Goal: Communication & Community: Answer question/provide support

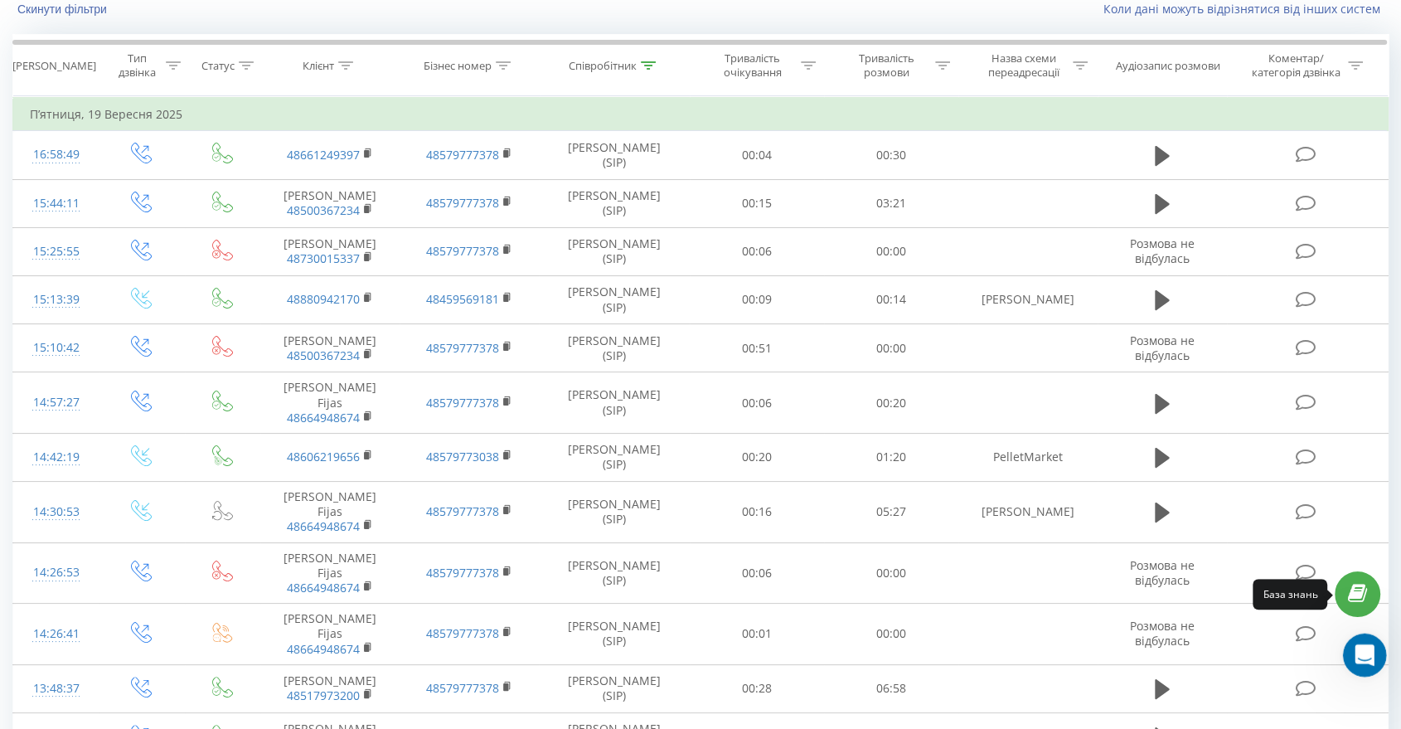
scroll to position [1241, 0]
click at [1369, 637] on div "Открыть службу сообщений Intercom" at bounding box center [1362, 652] width 55 height 55
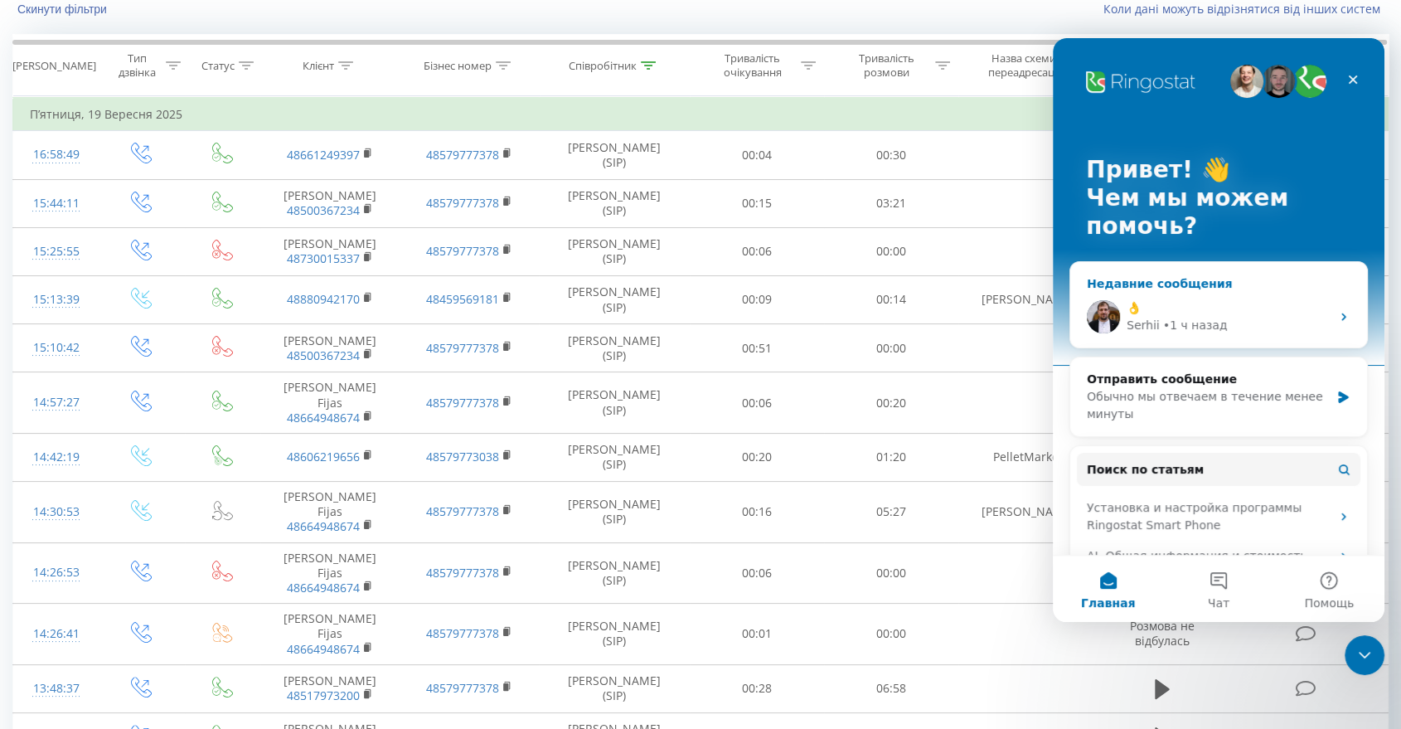
click at [1205, 293] on div "👌 [PERSON_NAME] • 1 ч назад" at bounding box center [1219, 316] width 297 height 61
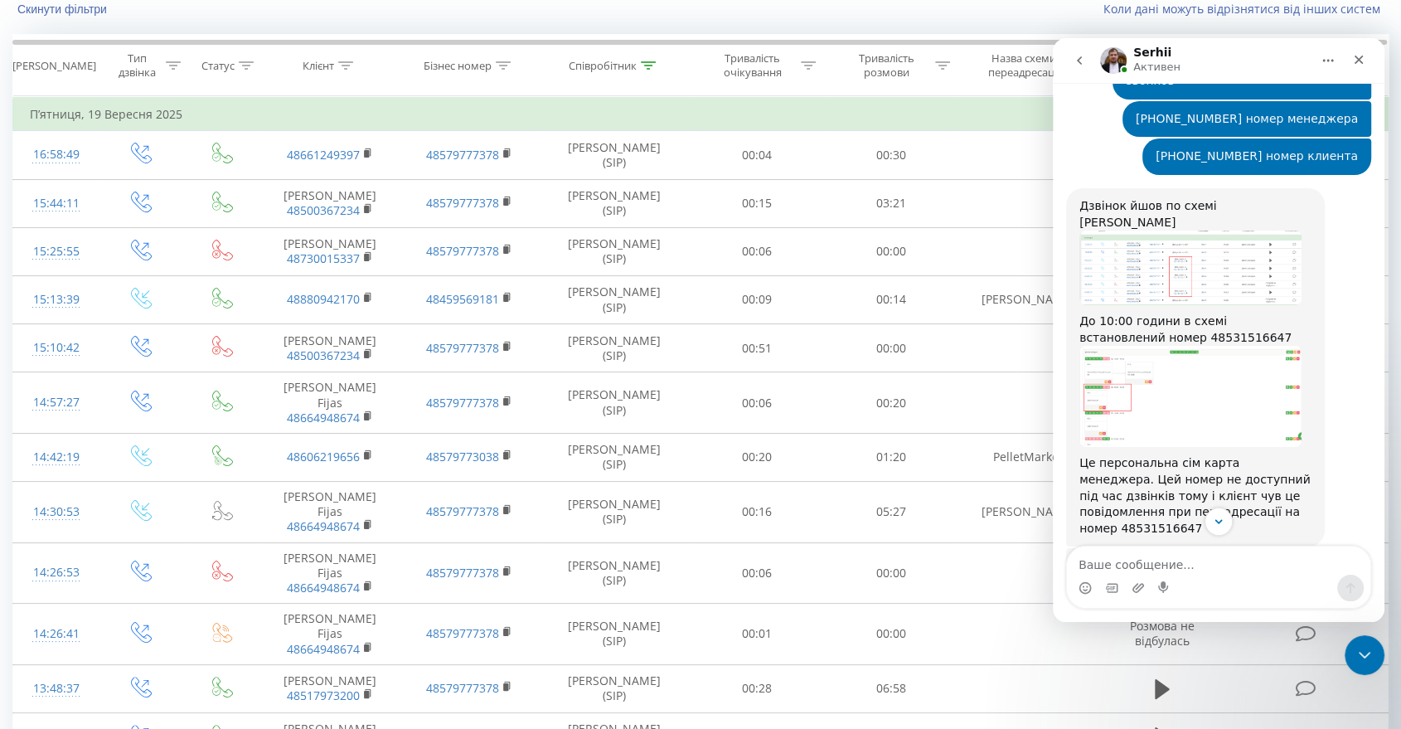
scroll to position [688, 0]
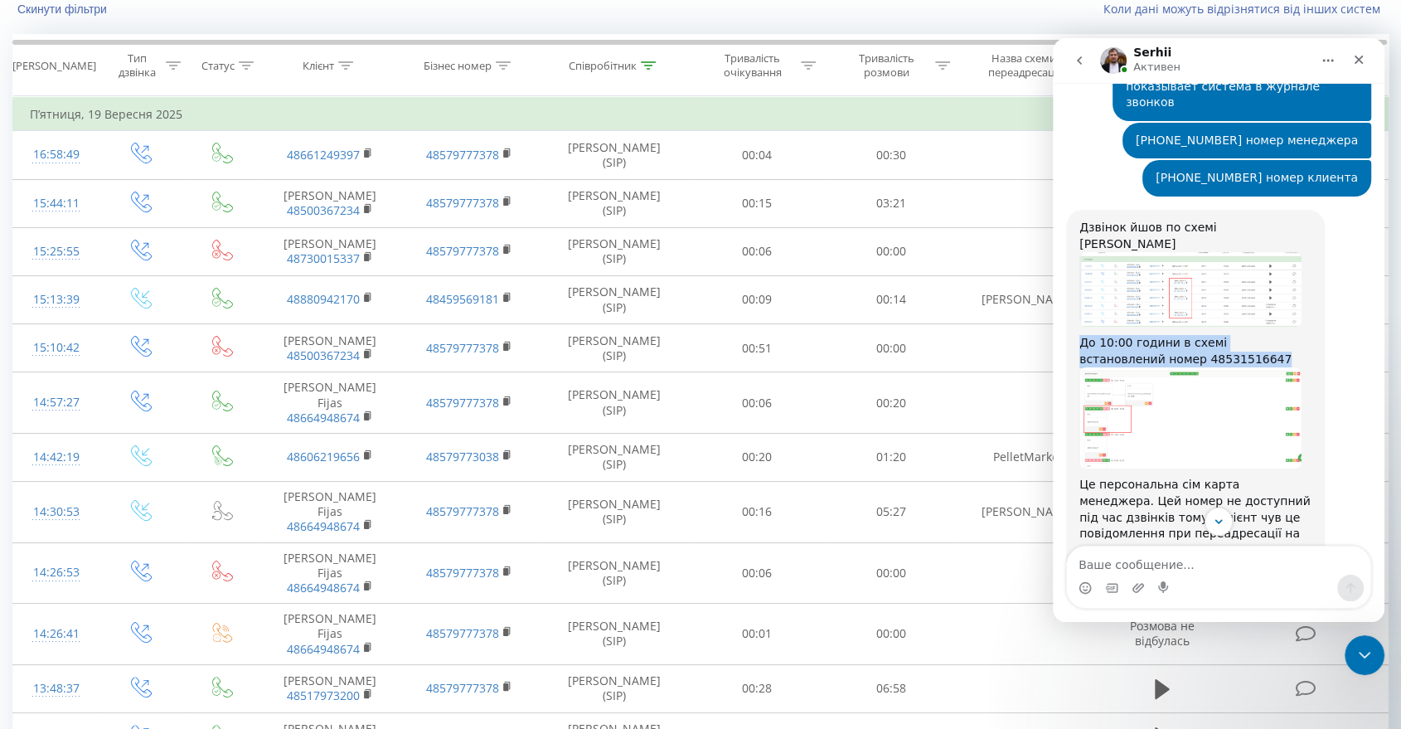
drag, startPoint x: 1216, startPoint y: 276, endPoint x: 1080, endPoint y: 257, distance: 136.5
click at [1080, 335] on div "До 10:00 години в схемі встановлений номер 48531516647" at bounding box center [1196, 351] width 232 height 32
click at [1093, 252] on img "Serhii говорит…" at bounding box center [1191, 289] width 222 height 75
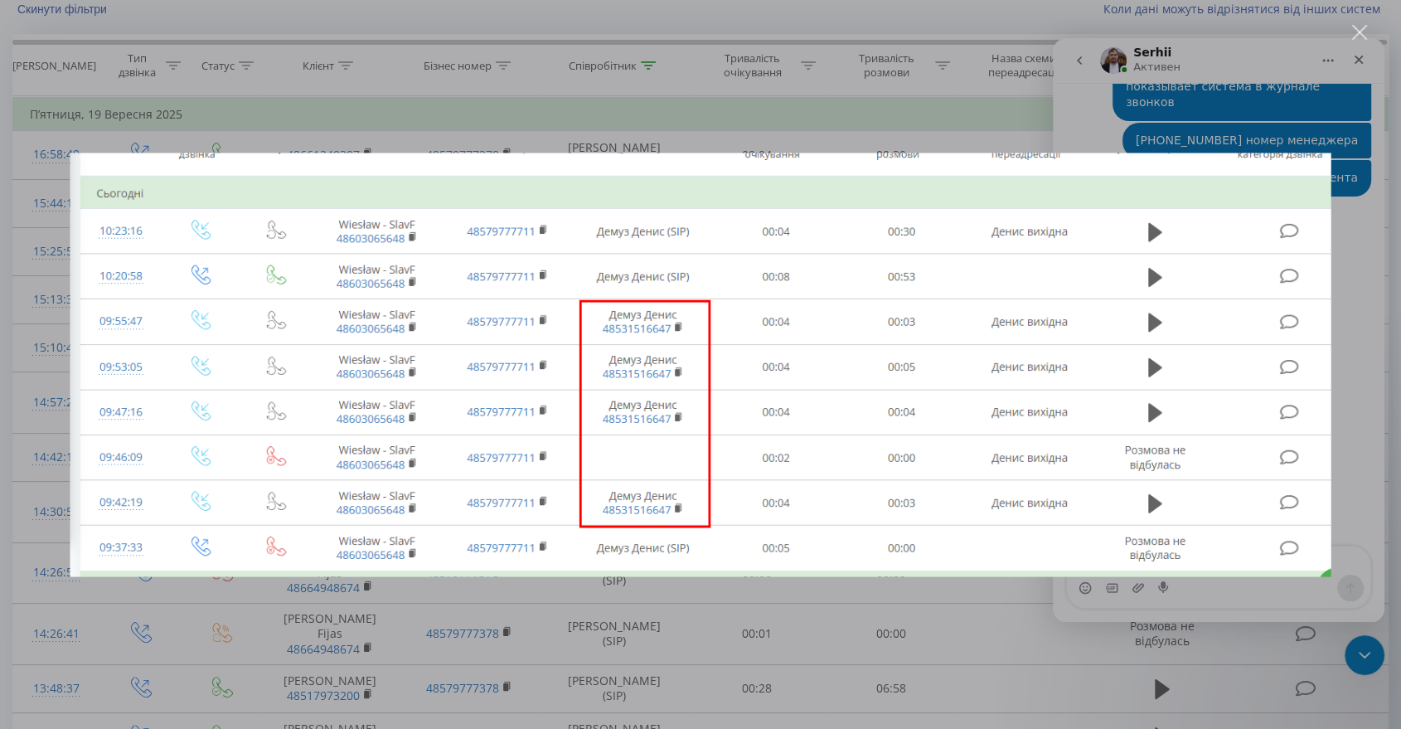
scroll to position [0, 0]
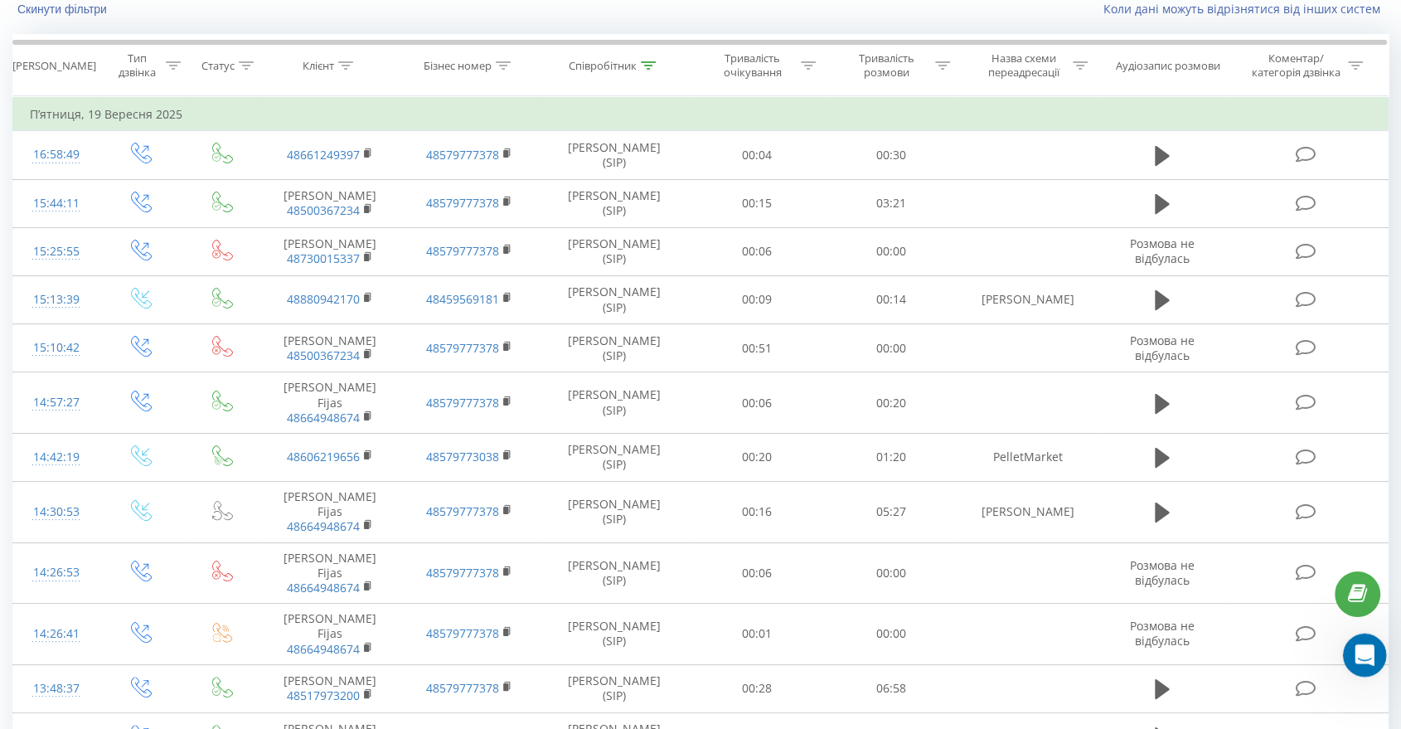
click at [1361, 657] on icon "Открыть службу сообщений Intercom" at bounding box center [1362, 652] width 27 height 27
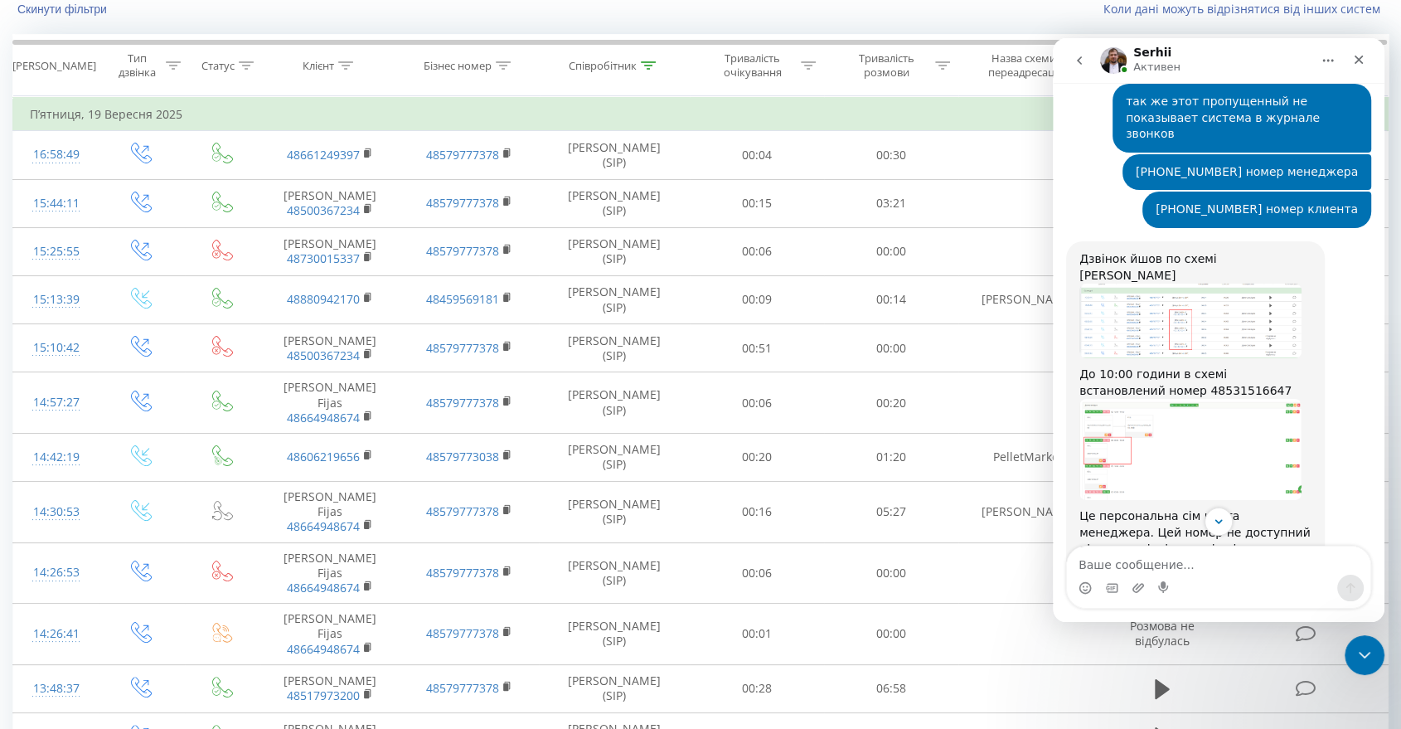
scroll to position [677, 0]
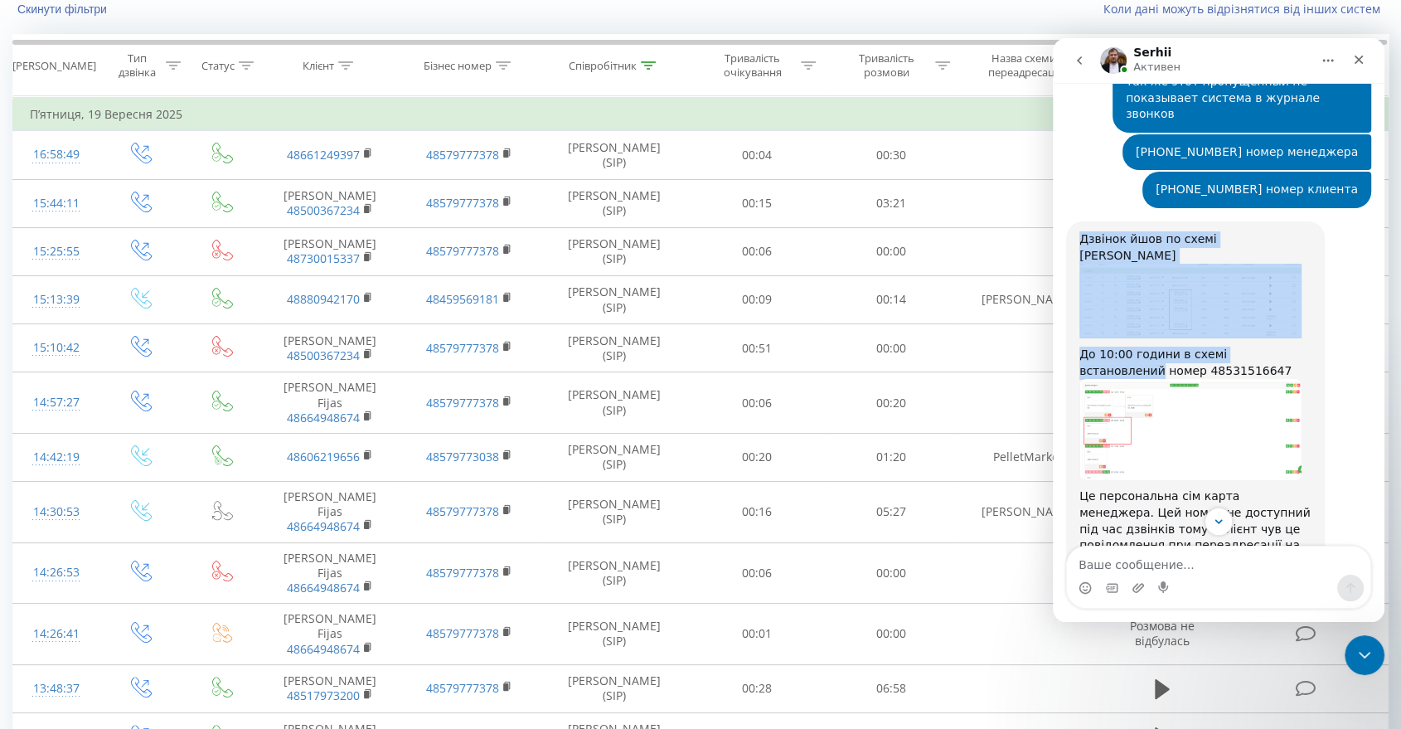
drag, startPoint x: 1076, startPoint y: 170, endPoint x: 1299, endPoint y: 274, distance: 247.1
click at [1299, 274] on div "[PERSON_NAME] йшов по схемі [PERSON_NAME] До 10:00 години в схемі встановлений …" at bounding box center [1195, 400] width 259 height 358
copy div "Дзвінок йшов по схемі [PERSON_NAME] До 10:00 години в схемі встановлений"
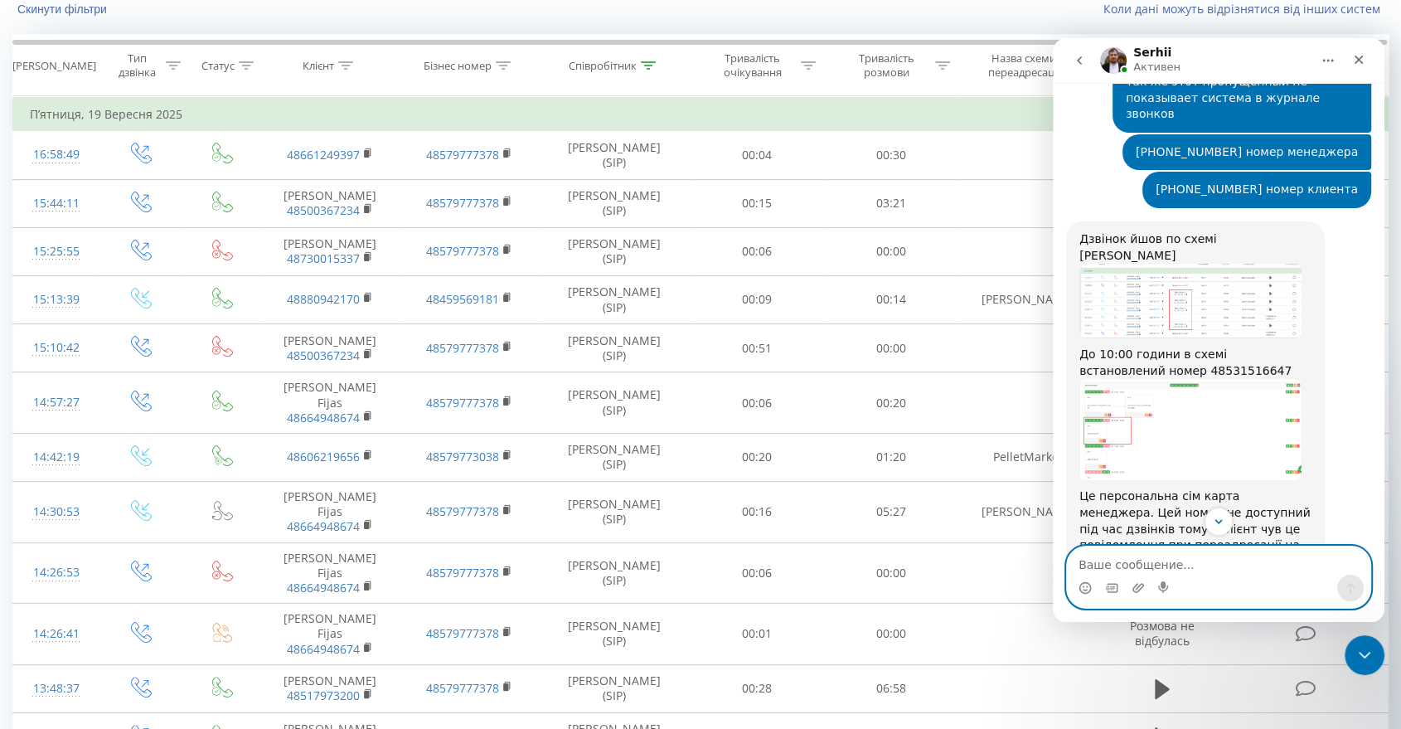
click at [1187, 546] on textarea "Ваше сообщение..." at bounding box center [1218, 560] width 303 height 28
paste textarea "Дзвінок йшов по схемі [PERSON_NAME] До 10:00 години в схемі встановлений"
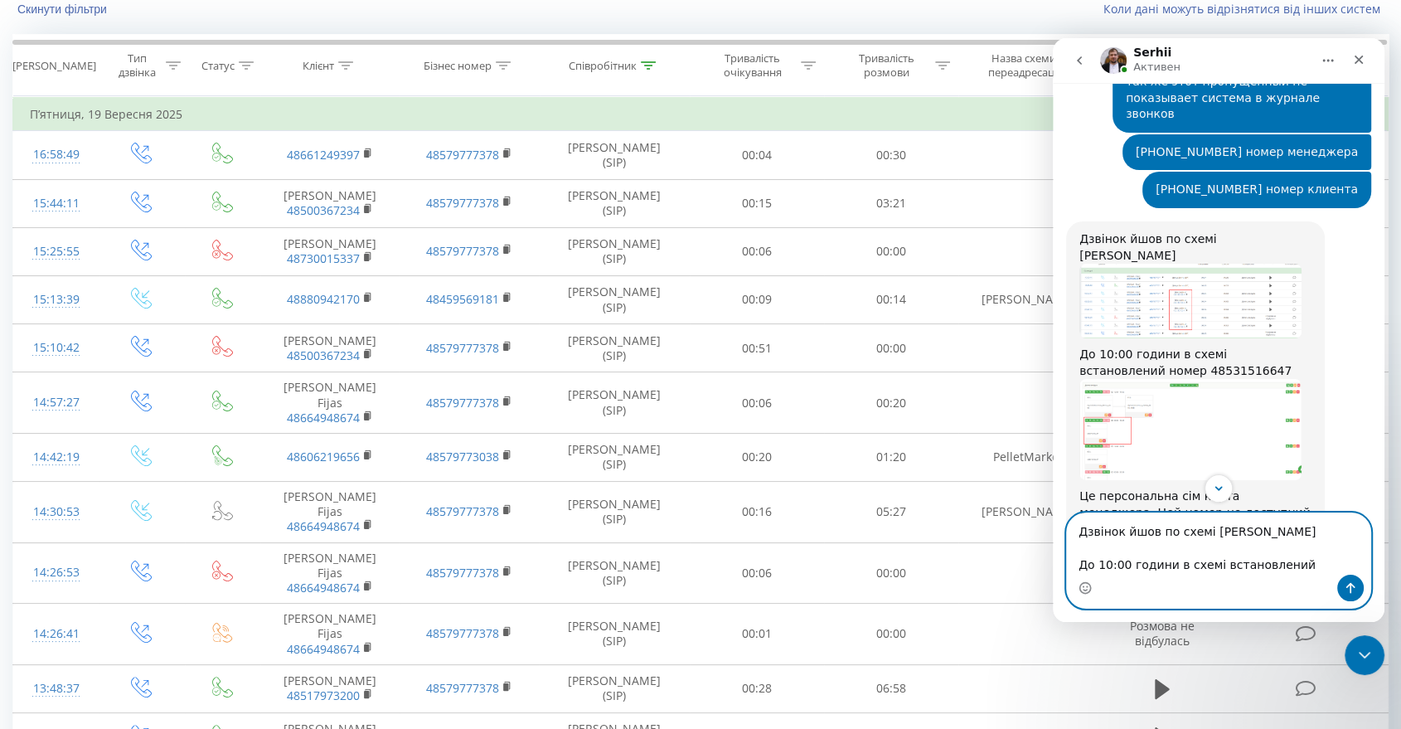
type textarea "Дзвінок йшов по схемі [PERSON_NAME] До 10:00 години в схемі встановлений"
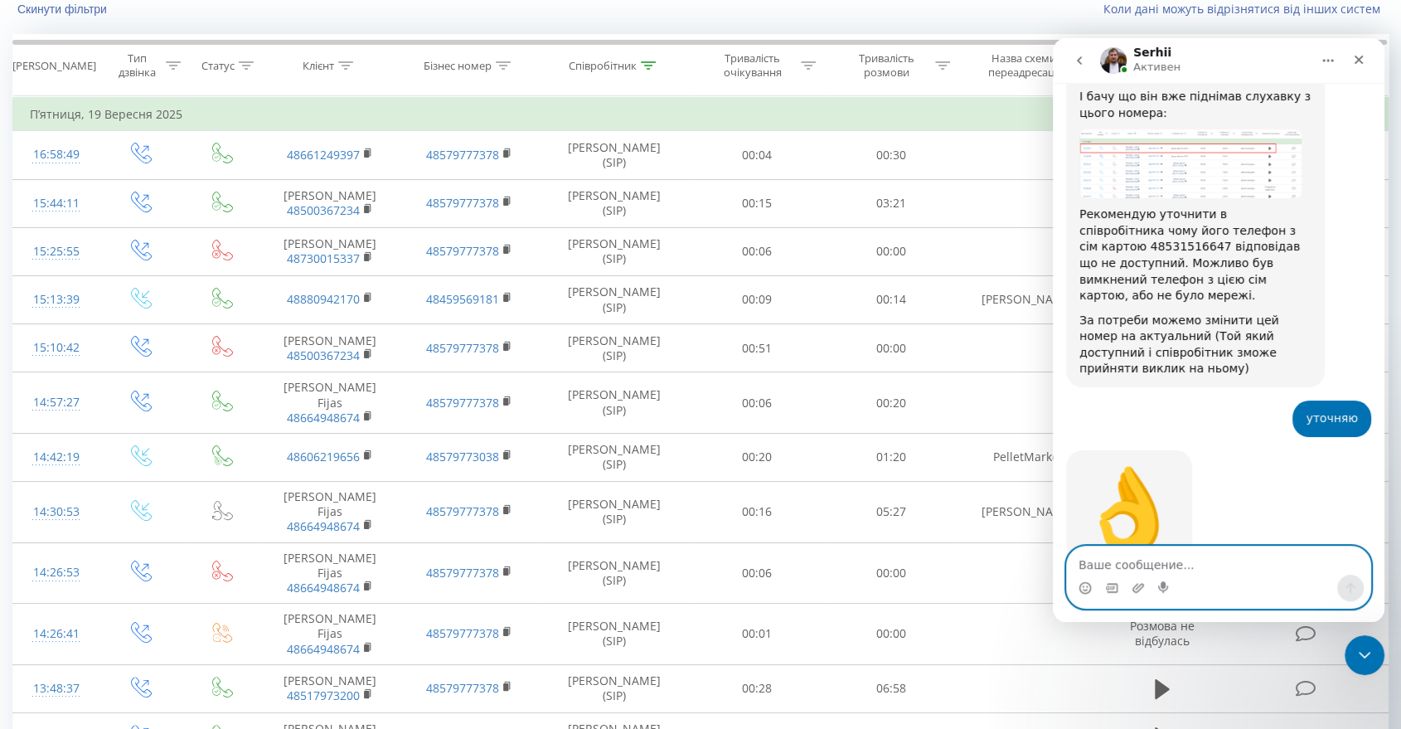
scroll to position [1332, 0]
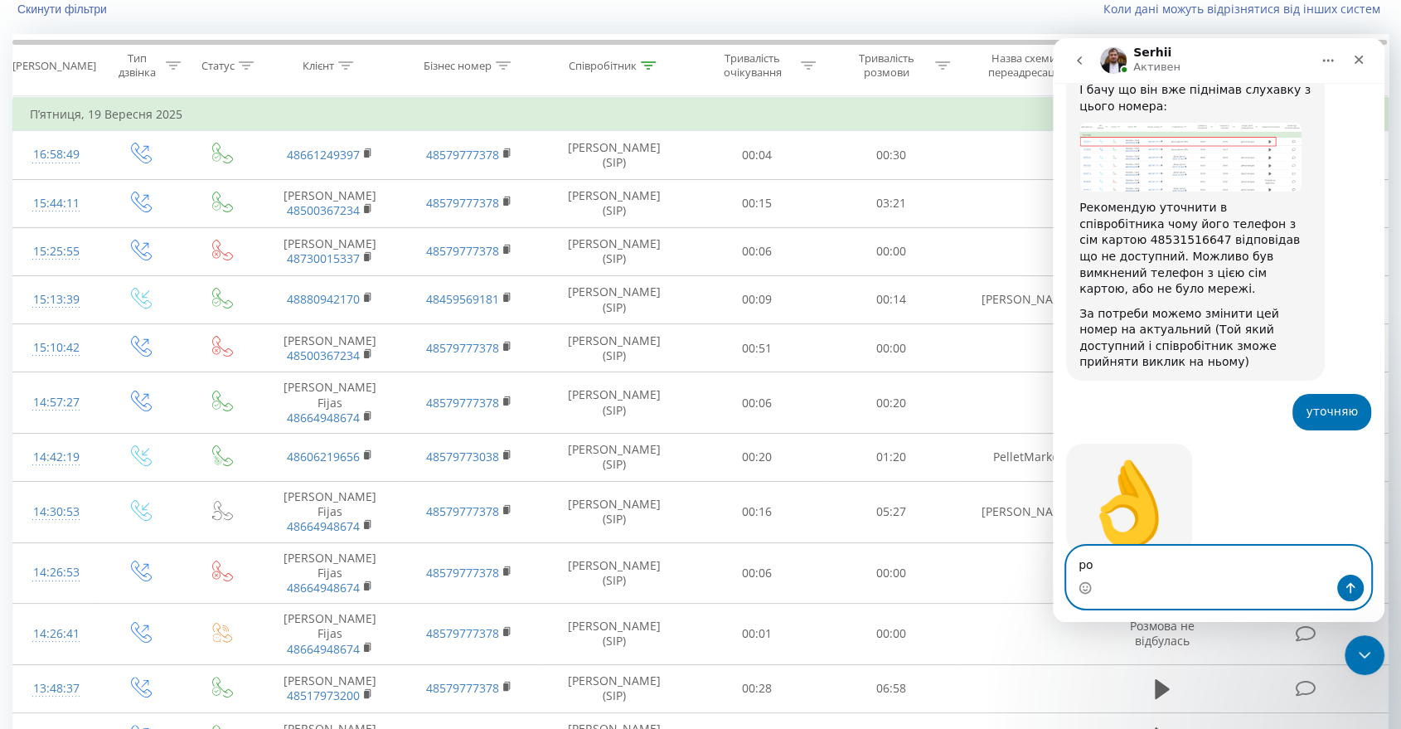
type textarea "р"
type textarea "Прошу исправить на 9 утра"
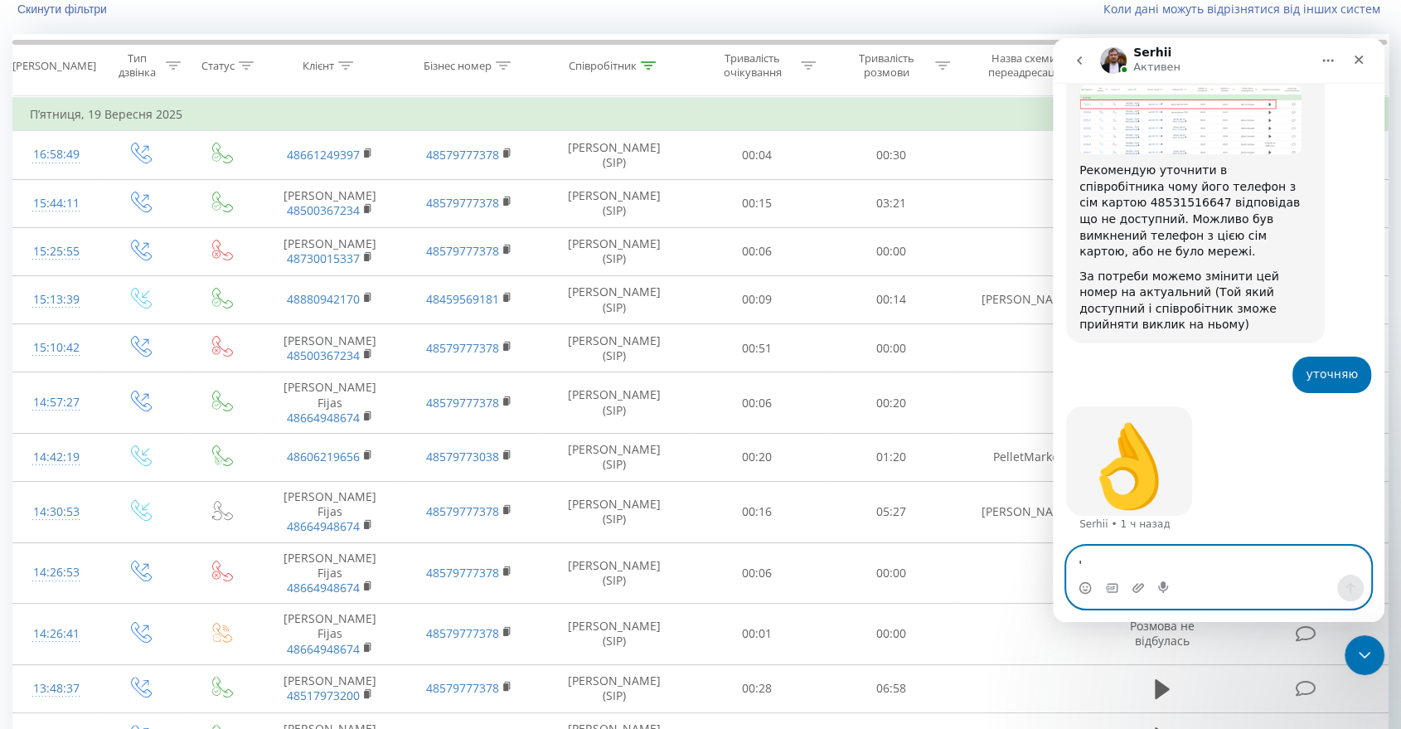
type textarea "'"
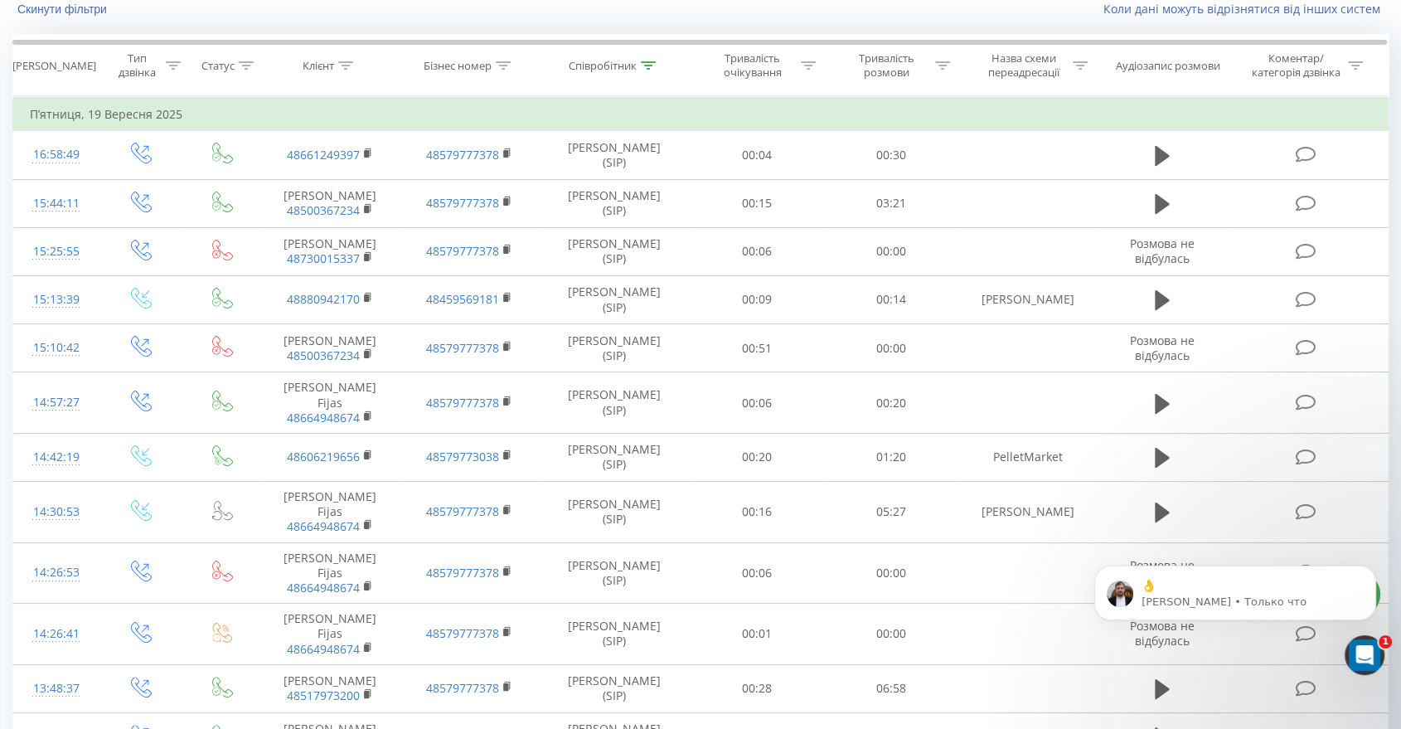
scroll to position [1492, 0]
click at [1382, 662] on body "👌 [PERSON_NAME] • Только что" at bounding box center [1235, 607] width 318 height 140
click at [1367, 656] on icon "Открыть службу сообщений Intercom" at bounding box center [1362, 652] width 27 height 27
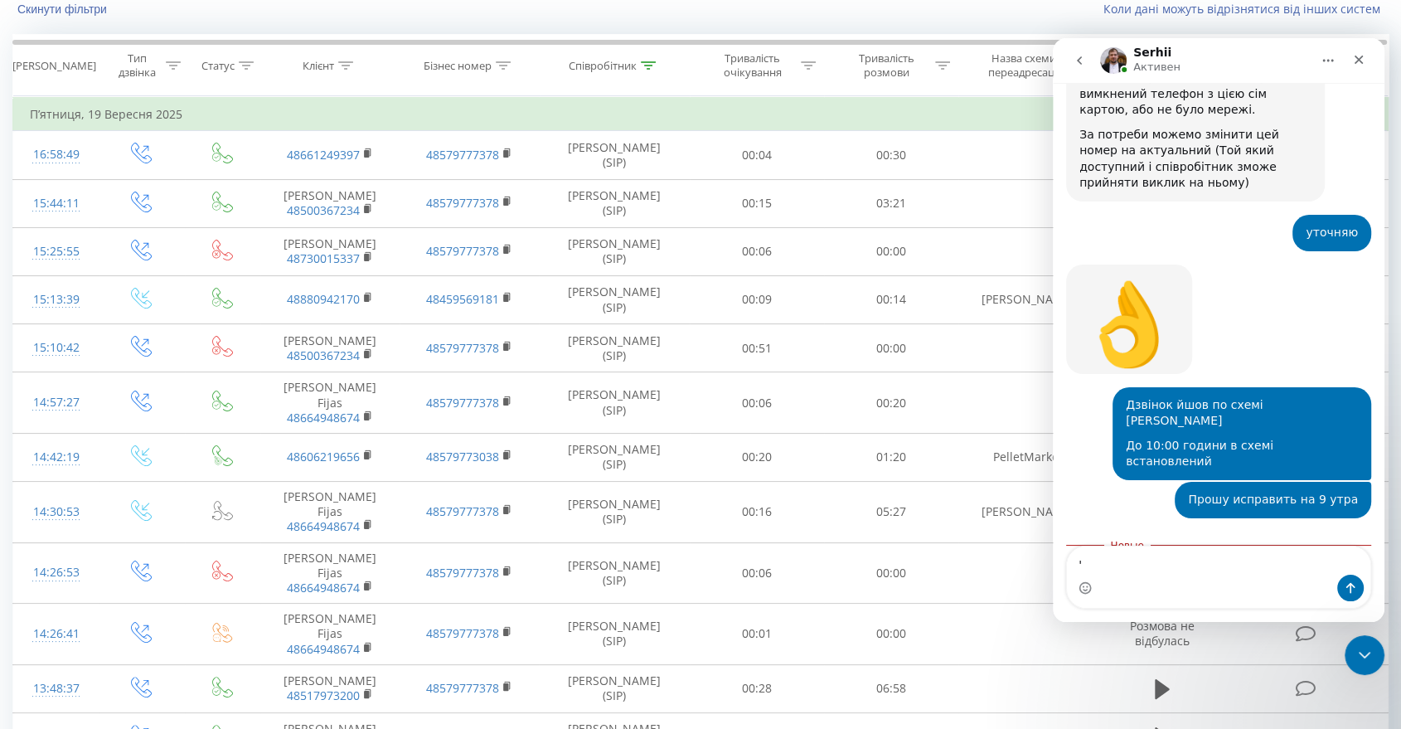
scroll to position [1503, 0]
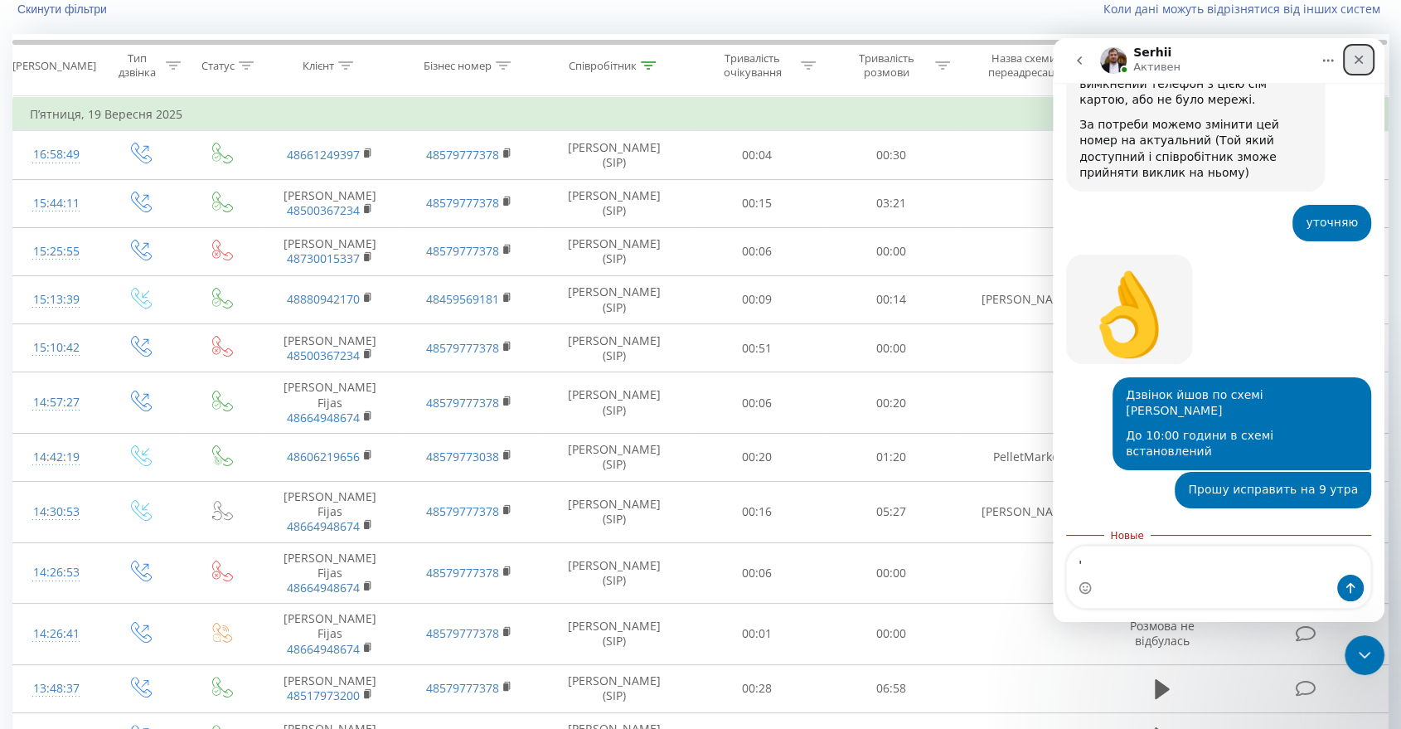
click at [1352, 59] on icon "Закрыть" at bounding box center [1358, 59] width 13 height 13
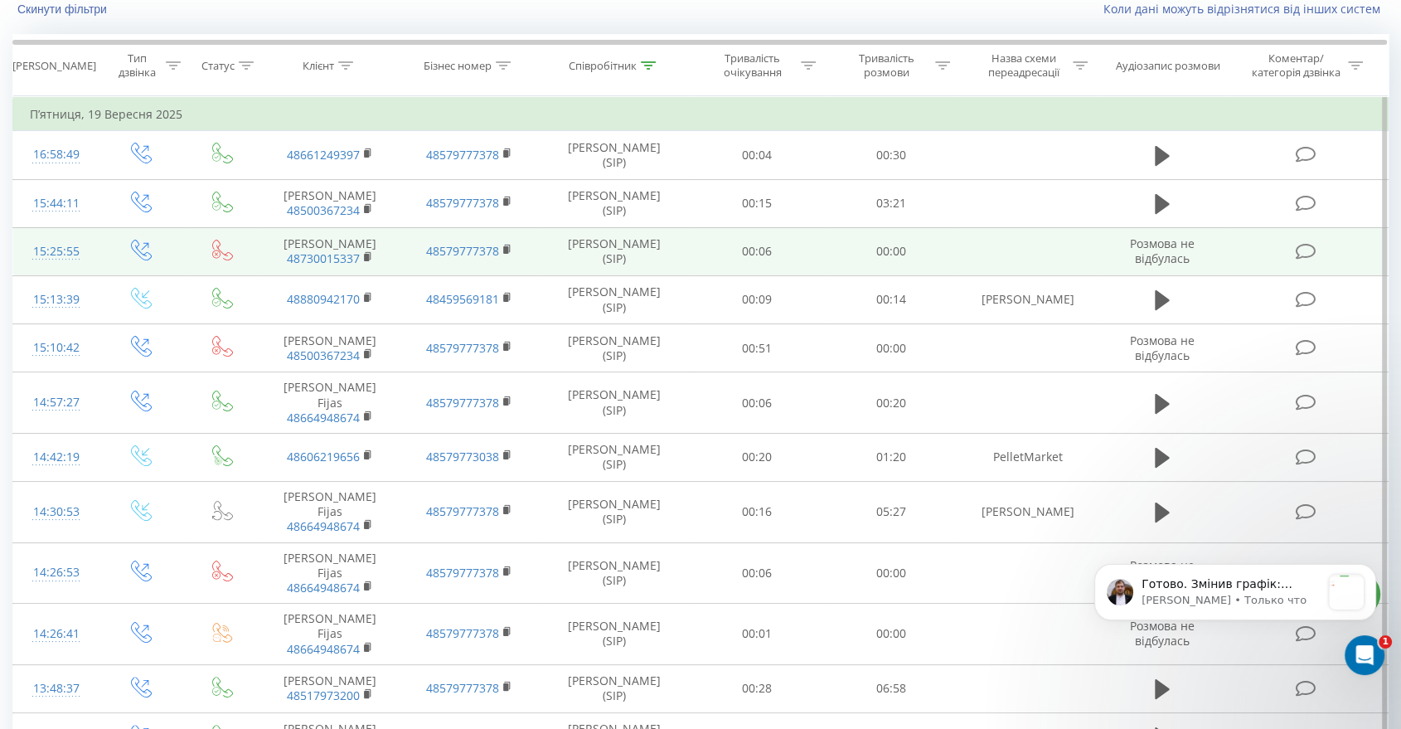
scroll to position [1668, 0]
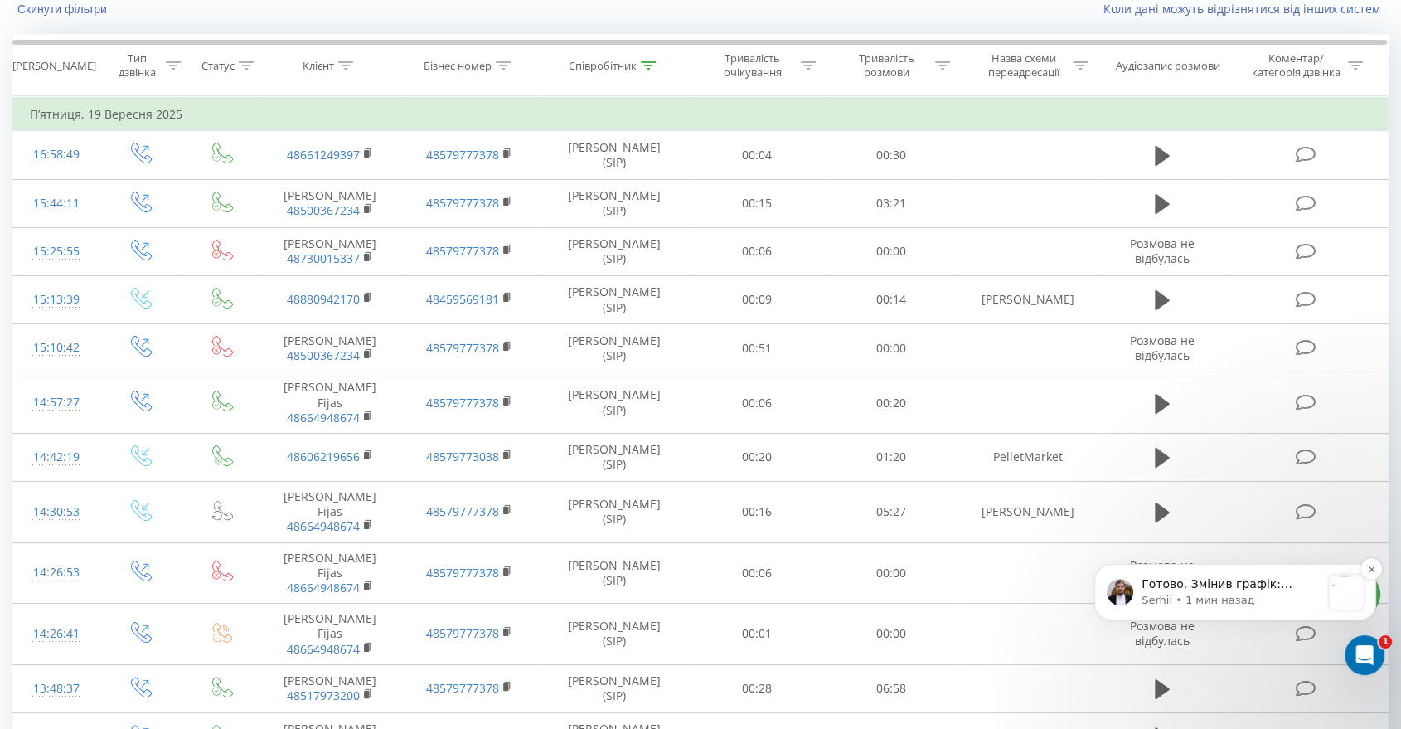
click at [1228, 593] on p "Serhii • 1 мин назад" at bounding box center [1231, 600] width 179 height 15
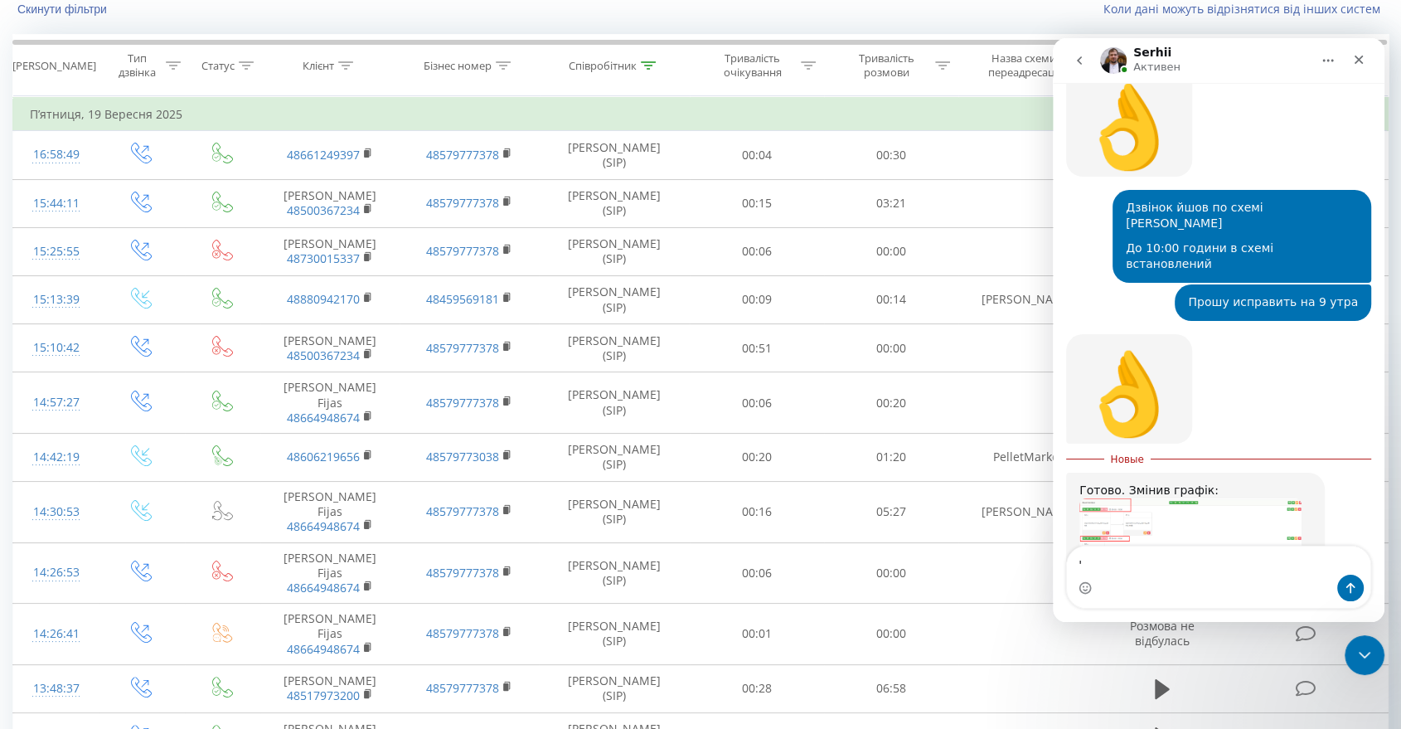
scroll to position [1696, 0]
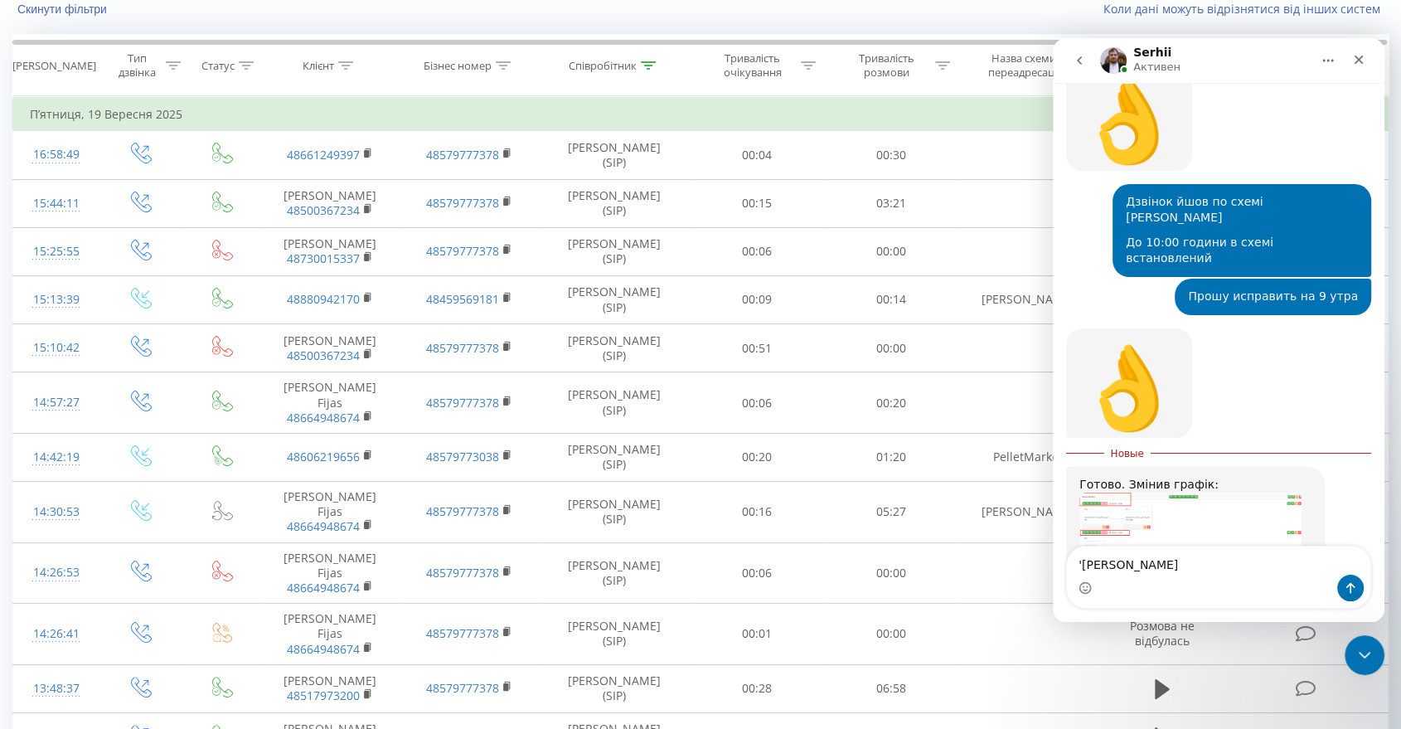
type textarea "'"
type textarea "д"
type textarea "спасибо. пока вопрос решен"
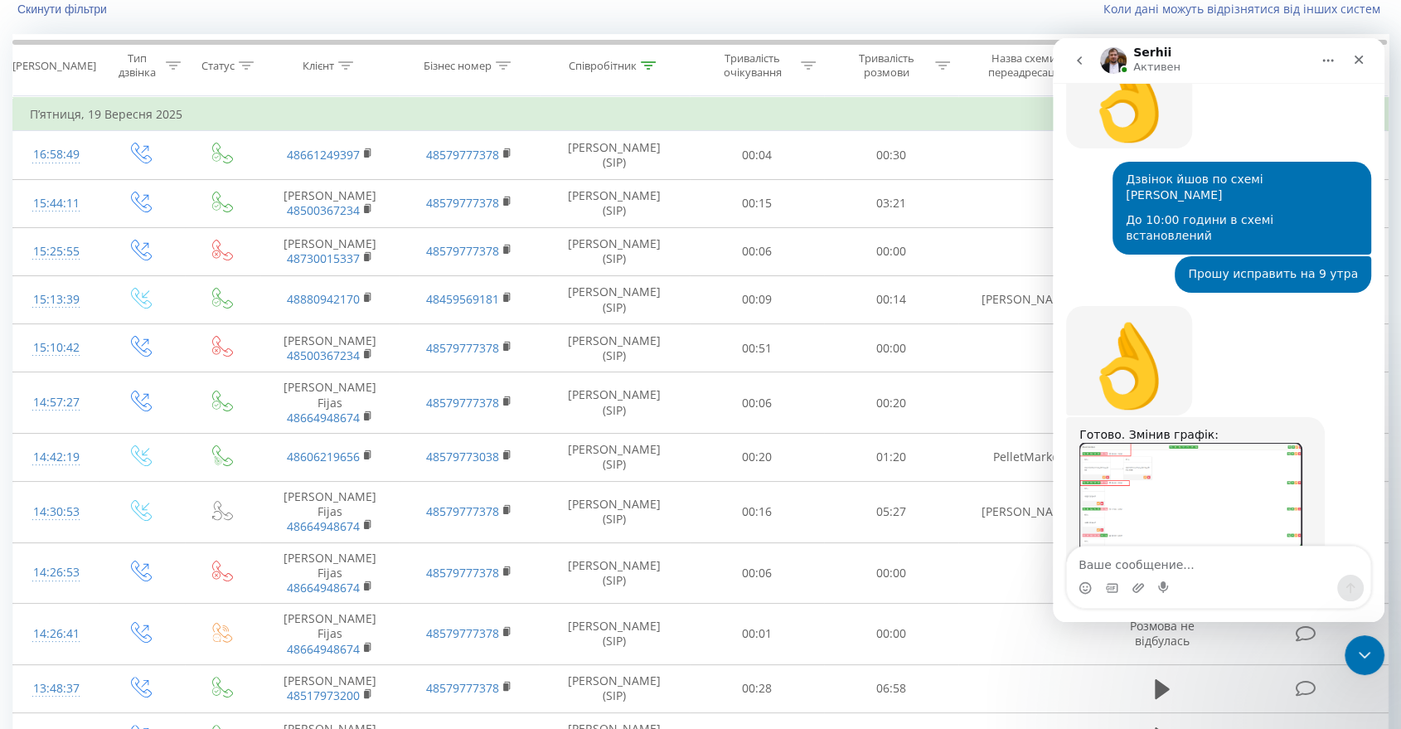
click at [1182, 443] on img "Serhii говорит…" at bounding box center [1191, 500] width 222 height 114
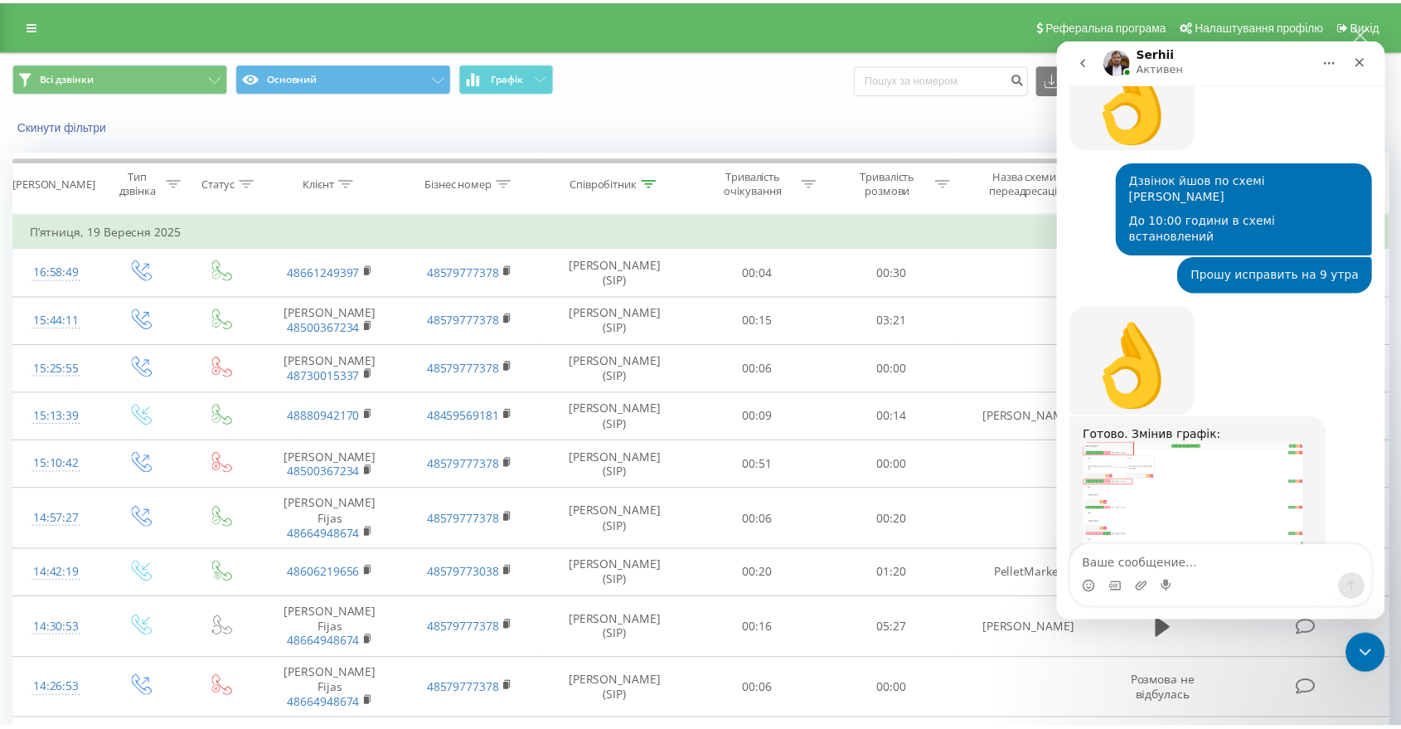
scroll to position [0, 0]
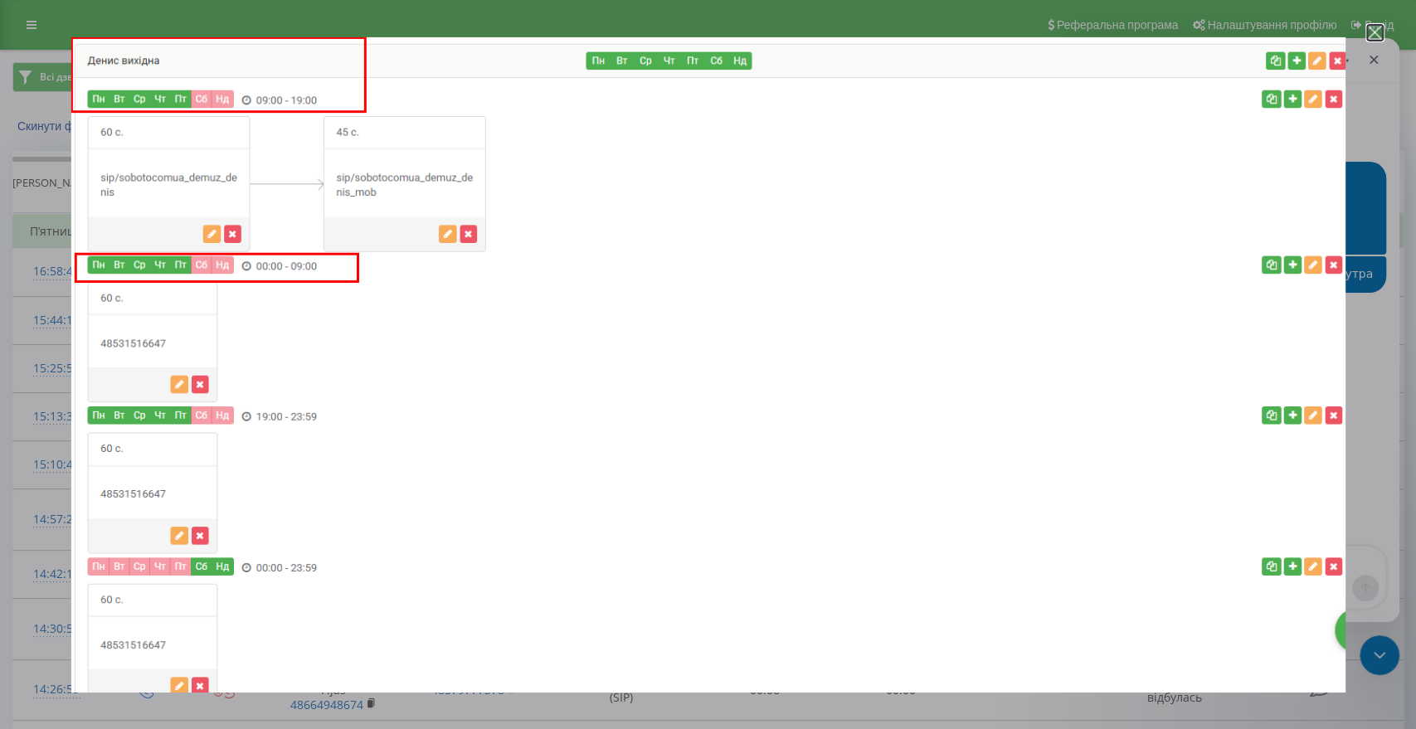
click at [1376, 31] on div "Закрыть" at bounding box center [1375, 33] width 16 height 16
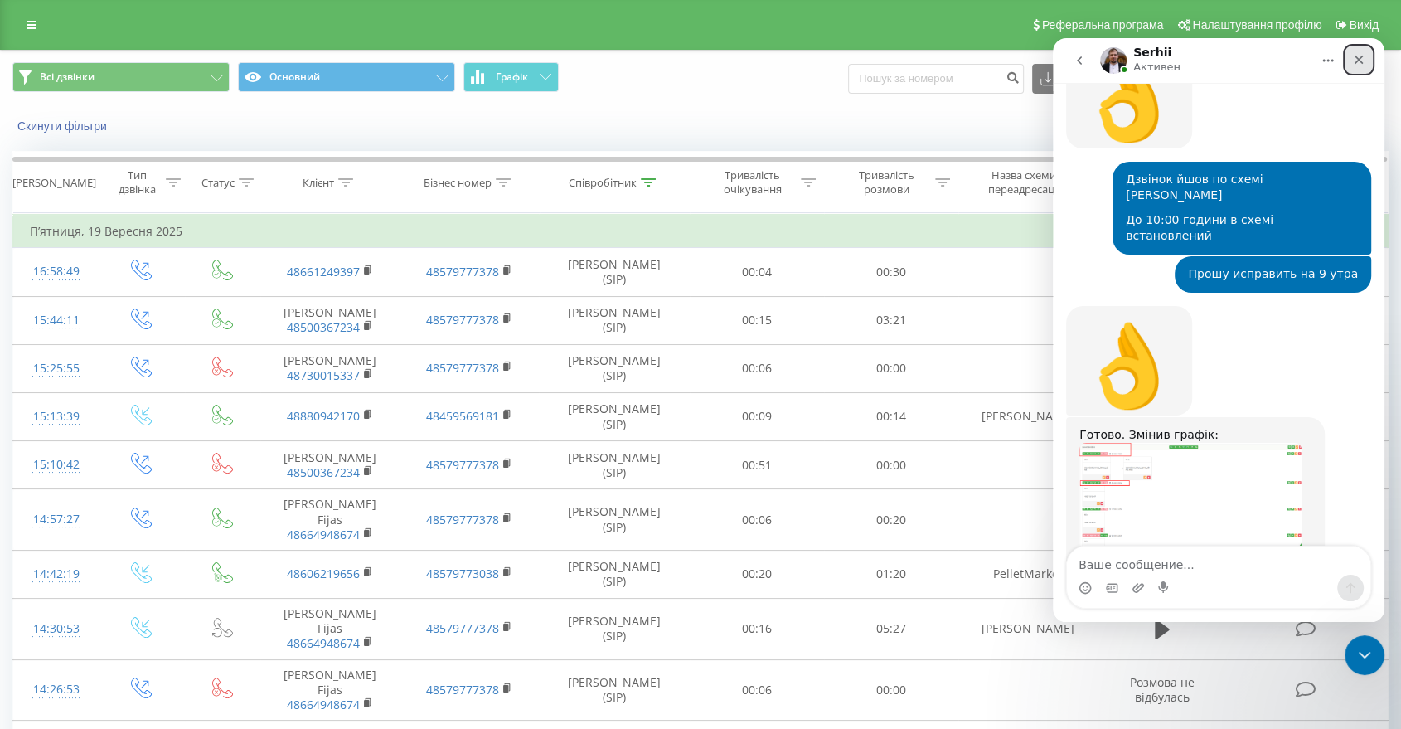
click at [1359, 61] on icon "Закрыть" at bounding box center [1359, 60] width 9 height 9
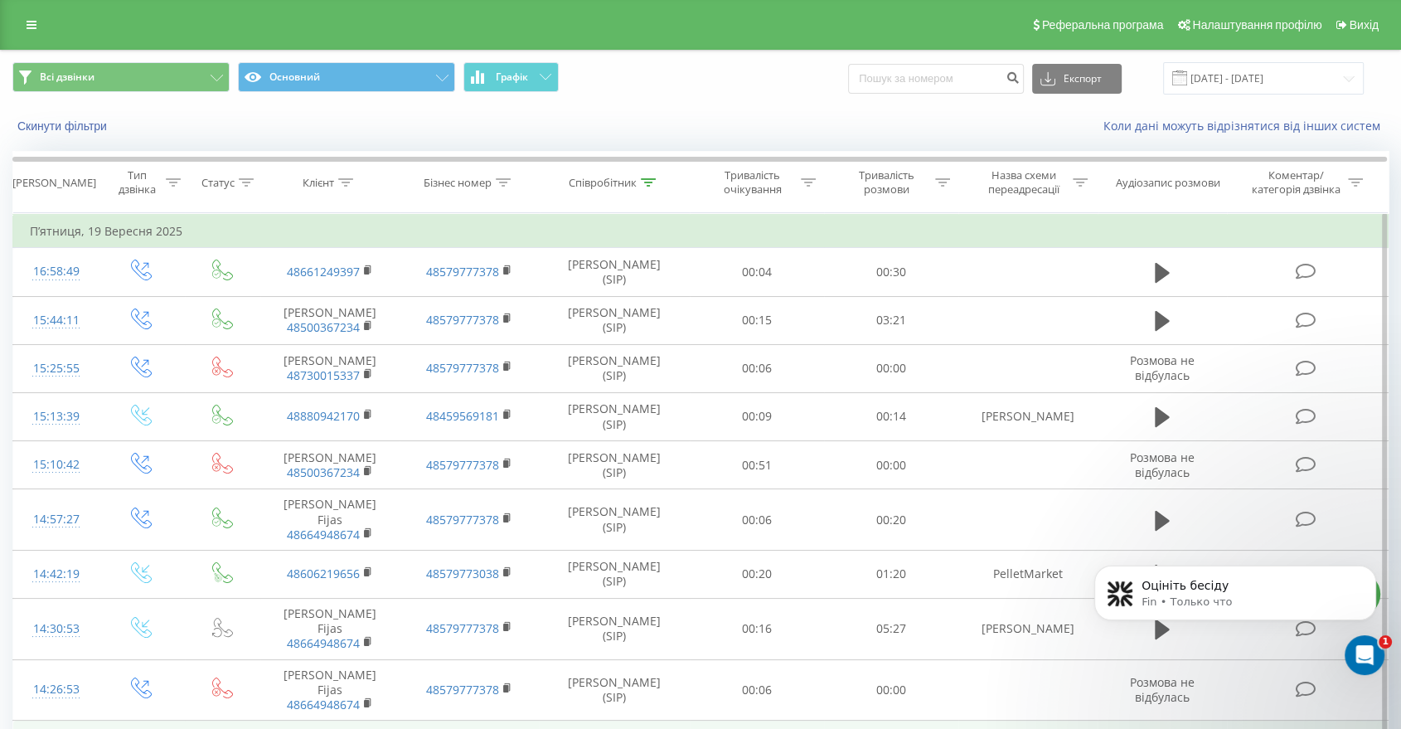
scroll to position [2762, 0]
click at [1230, 605] on p "Fin • 23 мин назад" at bounding box center [1249, 602] width 214 height 15
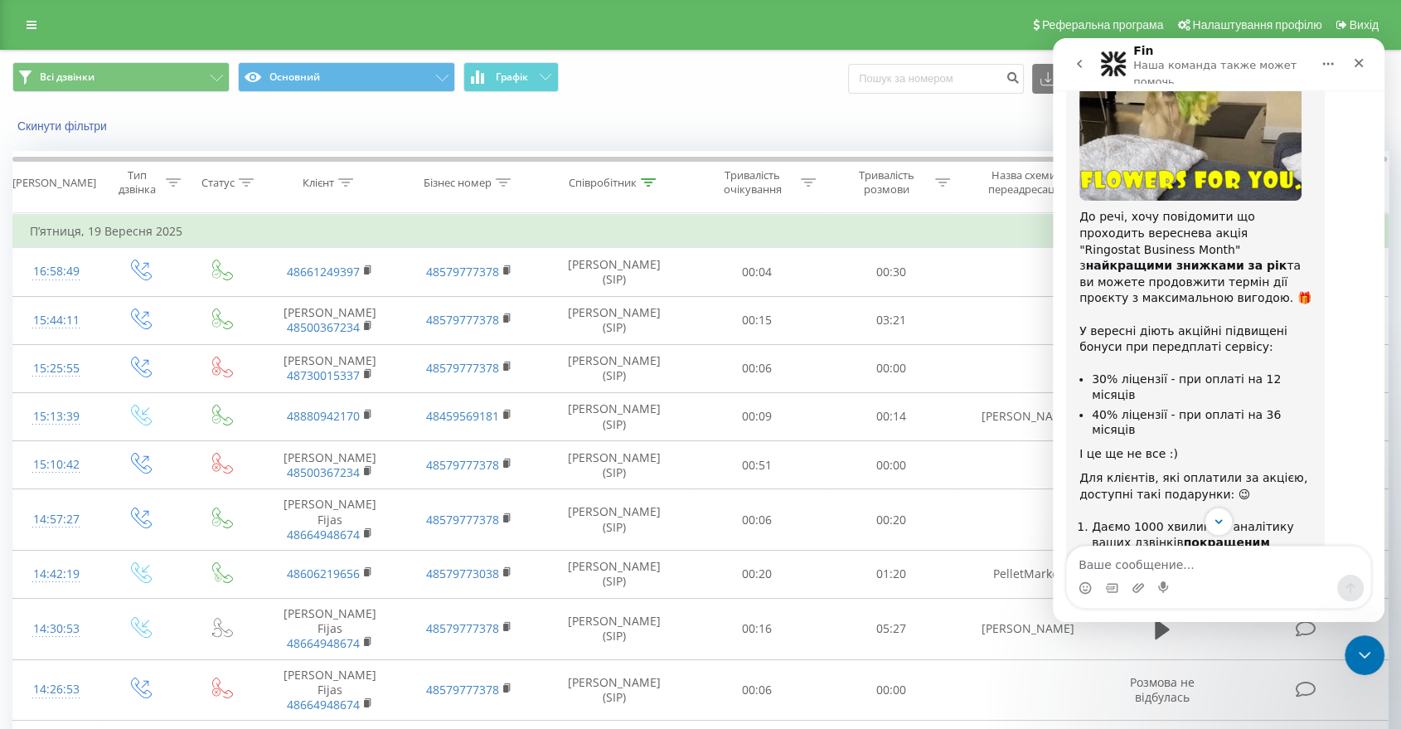
scroll to position [2790, 0]
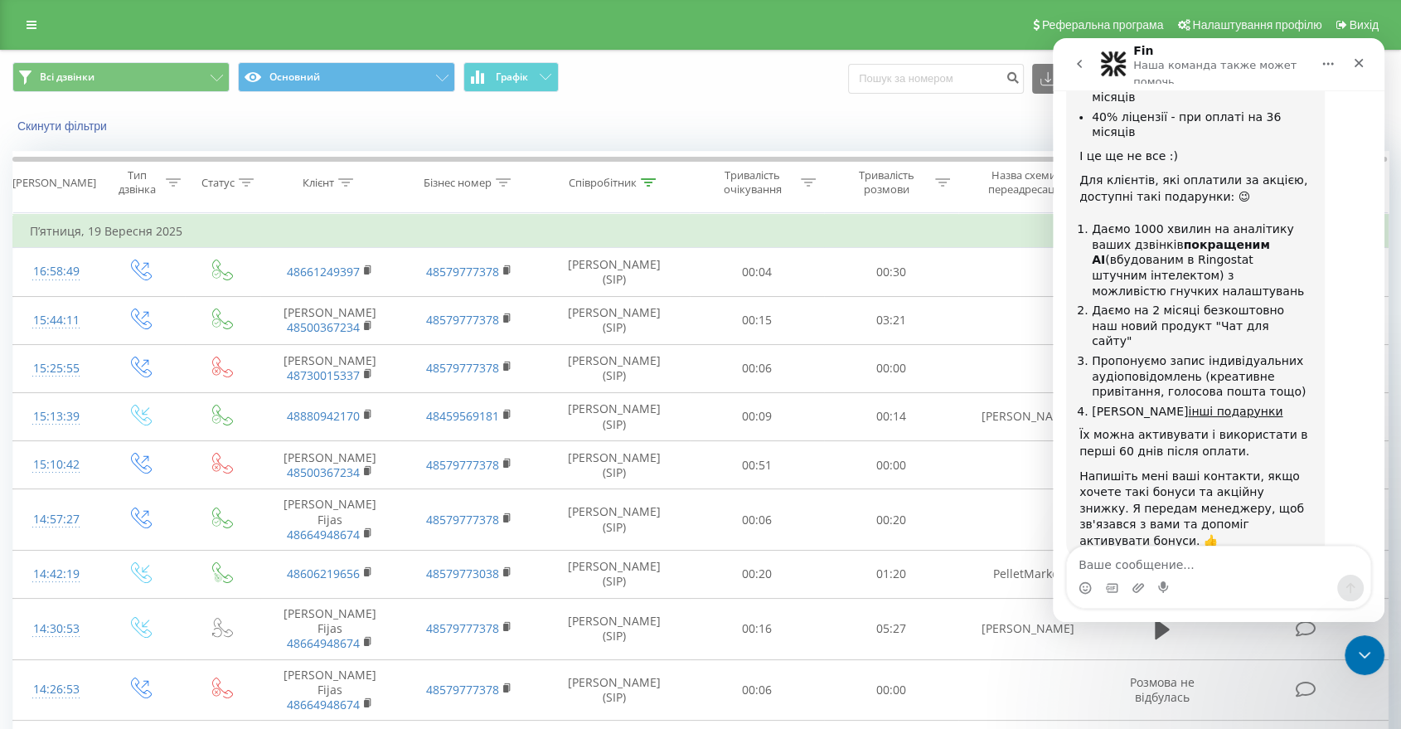
drag, startPoint x: 1362, startPoint y: 66, endPoint x: 2399, endPoint y: 107, distance: 1038.2
click at [1362, 66] on icon "Закрыть" at bounding box center [1359, 63] width 9 height 9
